Goal: Navigation & Orientation: Understand site structure

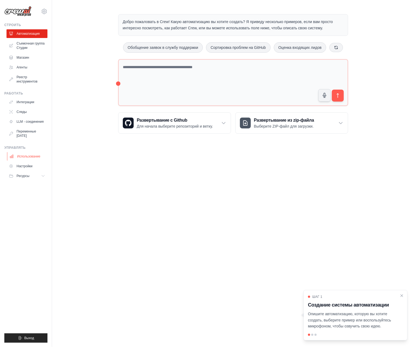
click at [21, 157] on link "Использование" at bounding box center [27, 156] width 41 height 9
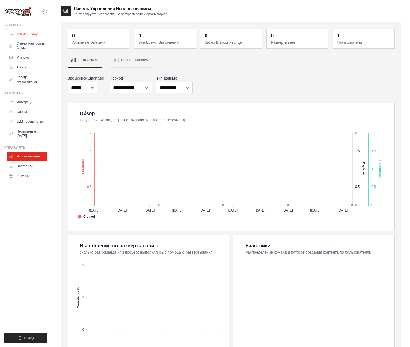
click at [24, 33] on link "Автоматизация" at bounding box center [27, 33] width 41 height 9
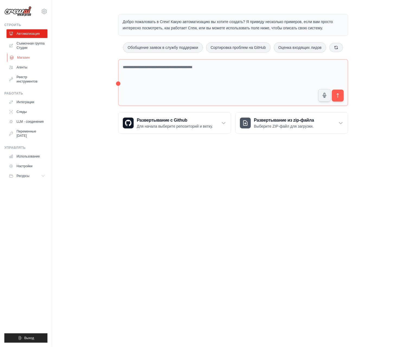
click at [23, 57] on link "Магазин" at bounding box center [27, 57] width 41 height 9
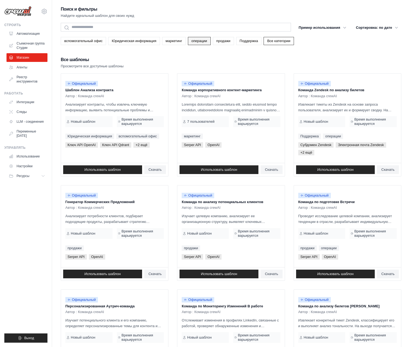
click at [197, 41] on link "операции" at bounding box center [199, 41] width 23 height 8
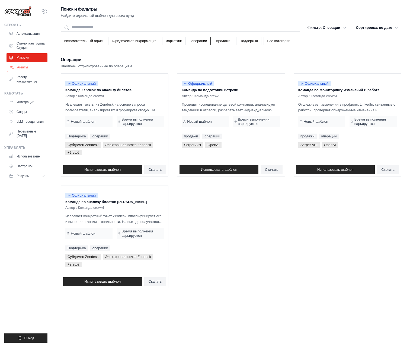
click at [16, 67] on link "Агенты" at bounding box center [27, 67] width 41 height 9
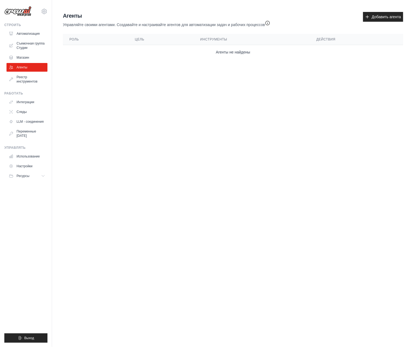
click at [269, 24] on icon "button" at bounding box center [268, 23] width 4 height 4
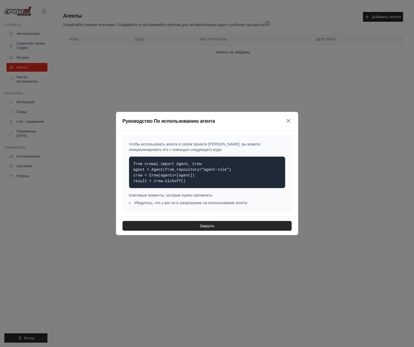
click at [288, 121] on icon "button" at bounding box center [289, 121] width 7 height 7
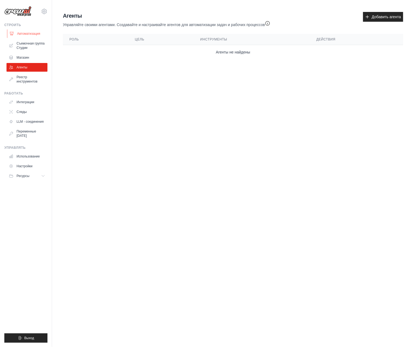
click at [20, 34] on link "Автоматизация" at bounding box center [27, 33] width 41 height 9
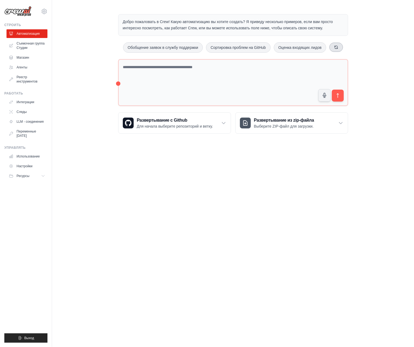
click at [338, 46] on icon at bounding box center [336, 47] width 3 height 3
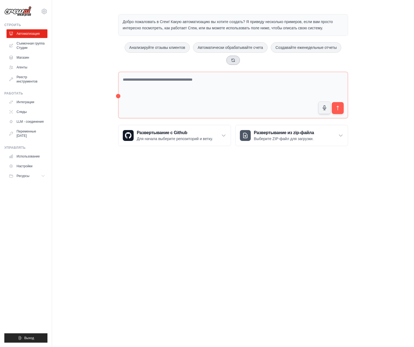
click at [233, 60] on icon at bounding box center [233, 60] width 4 height 4
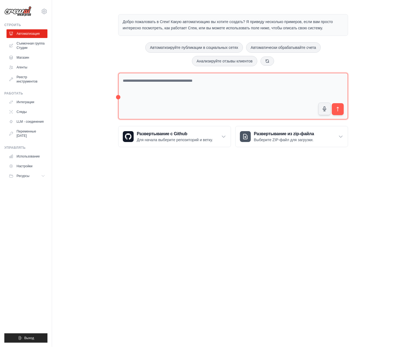
click at [269, 61] on icon at bounding box center [267, 60] width 3 height 3
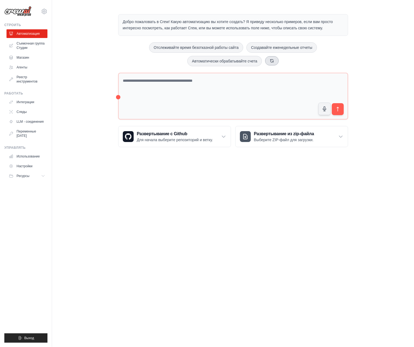
click at [268, 59] on button at bounding box center [272, 60] width 14 height 9
click at [284, 60] on icon at bounding box center [283, 61] width 4 height 4
